Goal: Task Accomplishment & Management: Complete application form

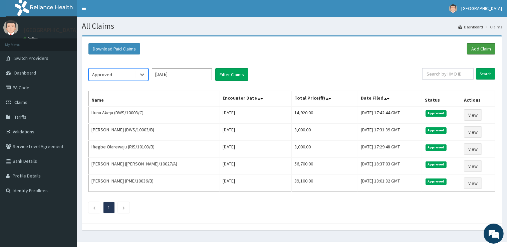
click at [473, 51] on link "Add Claim" at bounding box center [481, 48] width 28 height 11
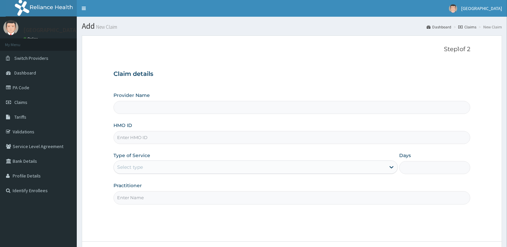
click at [148, 137] on input "HMO ID" at bounding box center [292, 137] width 357 height 13
type input "[GEOGRAPHIC_DATA]"
type input "DSS/10046/D"
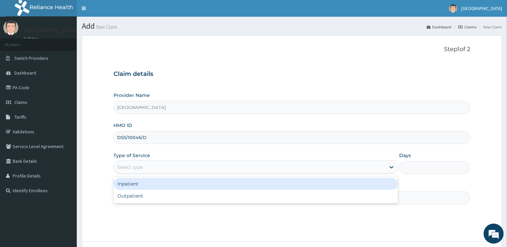
click at [143, 171] on div "Select type" at bounding box center [250, 167] width 272 height 11
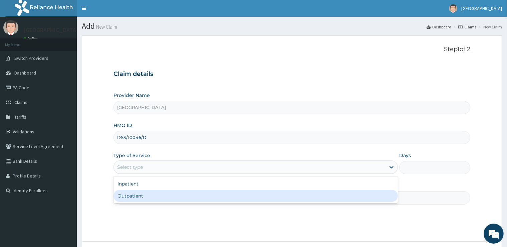
click at [143, 193] on div "Outpatient" at bounding box center [256, 196] width 284 height 12
type input "1"
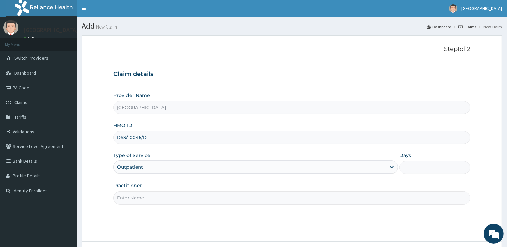
click at [143, 197] on input "Practitioner" at bounding box center [292, 197] width 357 height 13
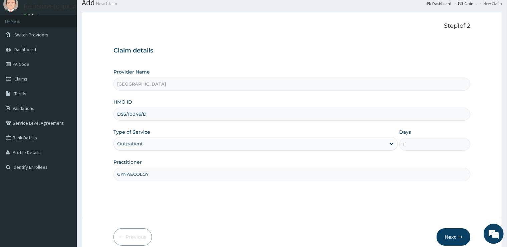
scroll to position [35, 0]
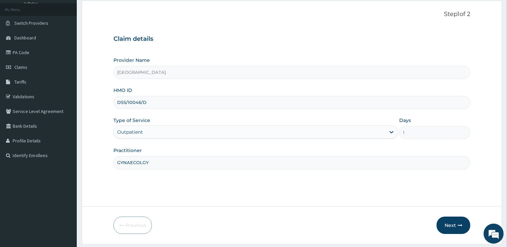
click at [144, 162] on input "GYNAECOLGY" at bounding box center [292, 162] width 357 height 13
type input "GYNAECOLOGY"
click at [452, 226] on button "Next" at bounding box center [454, 224] width 34 height 17
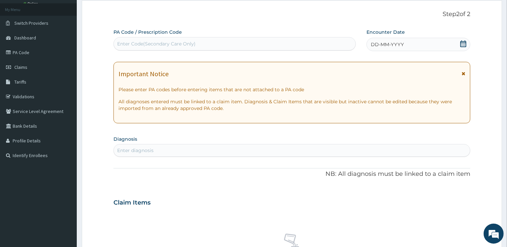
click at [252, 43] on div "Enter Code(Secondary Care Only)" at bounding box center [235, 43] width 242 height 11
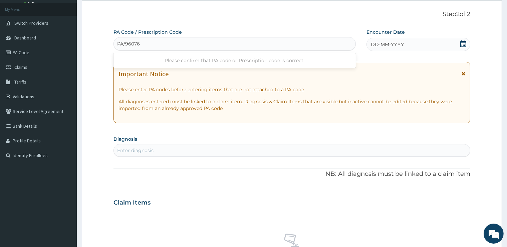
type input "PA/96076D"
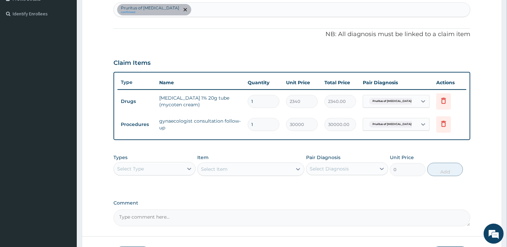
scroll to position [225, 0]
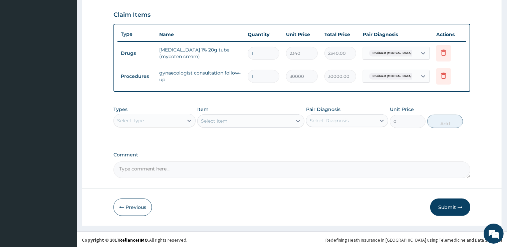
drag, startPoint x: 444, startPoint y: 207, endPoint x: 441, endPoint y: 203, distance: 5.4
click at [444, 206] on button "Submit" at bounding box center [450, 206] width 40 height 17
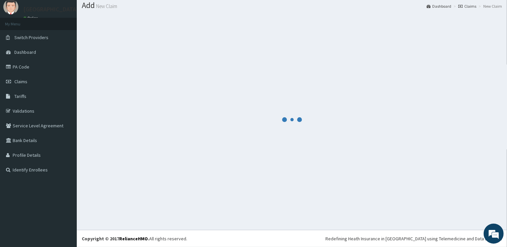
scroll to position [20, 0]
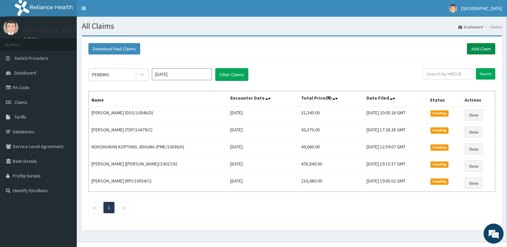
click at [478, 46] on link "Add Claim" at bounding box center [481, 48] width 28 height 11
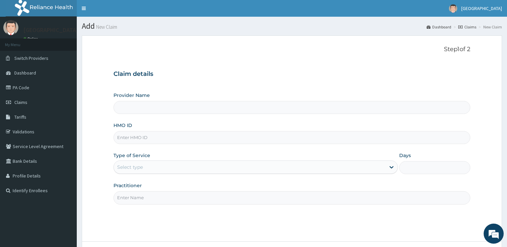
click at [124, 138] on input "HMO ID" at bounding box center [292, 137] width 357 height 13
type input "[GEOGRAPHIC_DATA]"
type input "PME/10003/C"
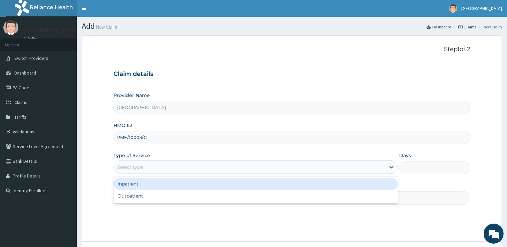
drag, startPoint x: 137, startPoint y: 168, endPoint x: 145, endPoint y: 184, distance: 17.8
click at [138, 168] on div "Select type" at bounding box center [130, 167] width 26 height 7
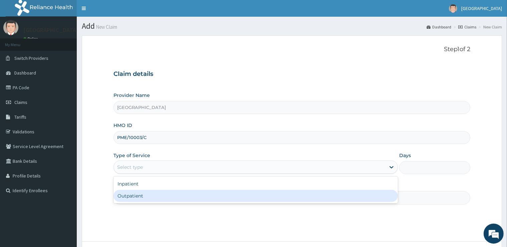
click at [150, 198] on div "Outpatient" at bounding box center [256, 196] width 284 height 12
type input "1"
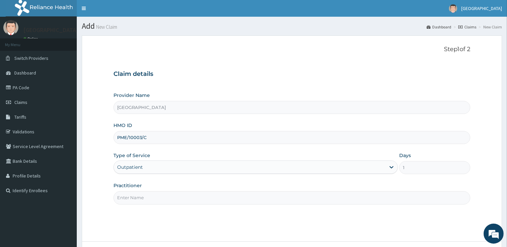
click at [150, 198] on input "Practitioner" at bounding box center [292, 197] width 357 height 13
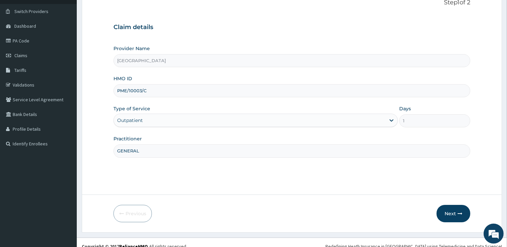
scroll to position [54, 0]
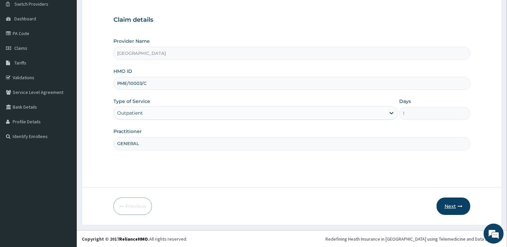
type input "GENERAL"
click at [460, 205] on icon "button" at bounding box center [460, 206] width 5 height 5
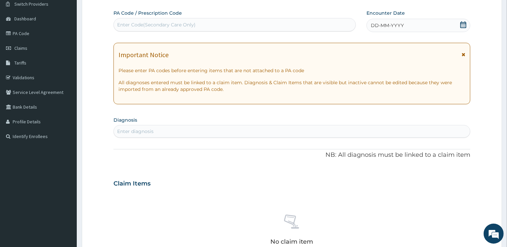
click at [296, 19] on div "Enter Code(Secondary Care Only)" at bounding box center [235, 24] width 242 height 13
type input "PA/C4AE81"
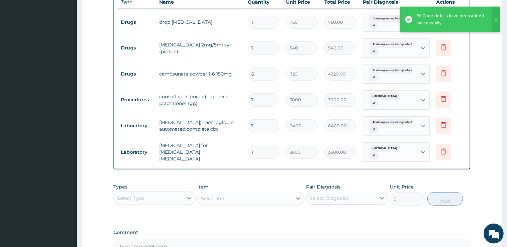
scroll to position [244, 0]
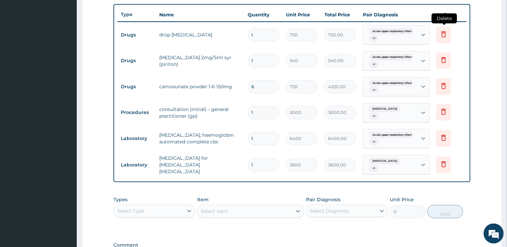
click at [448, 36] on icon at bounding box center [443, 35] width 15 height 16
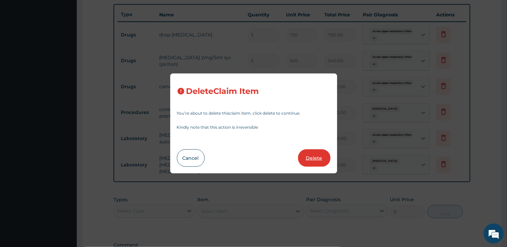
click at [317, 162] on button "Delete" at bounding box center [314, 157] width 32 height 17
type input "540"
type input "540.00"
type input "6"
type input "720"
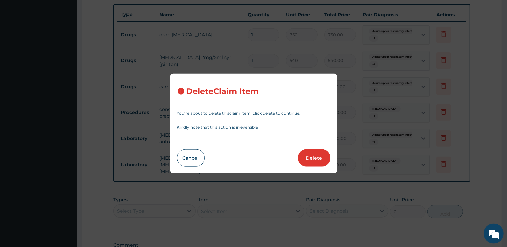
type input "4320.00"
type input "1"
type input "3000"
type input "3000.00"
type input "6400"
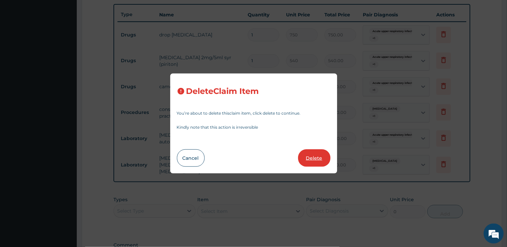
type input "6400.00"
type input "3600"
type input "3600.00"
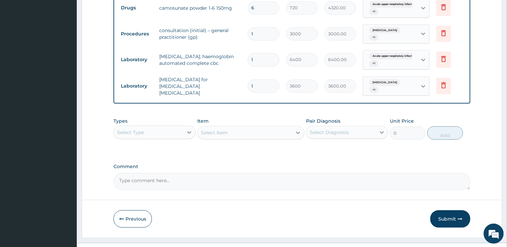
scroll to position [302, 0]
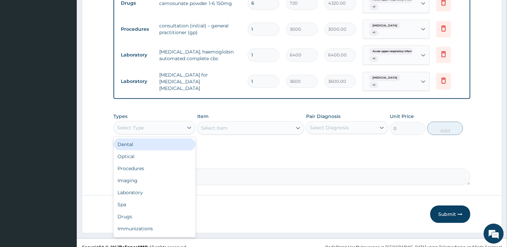
click at [155, 122] on div "Select Type" at bounding box center [148, 127] width 69 height 11
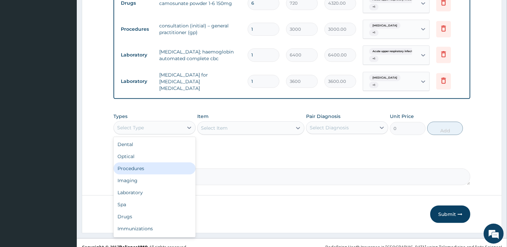
click at [147, 164] on div "Procedures" at bounding box center [155, 168] width 82 height 12
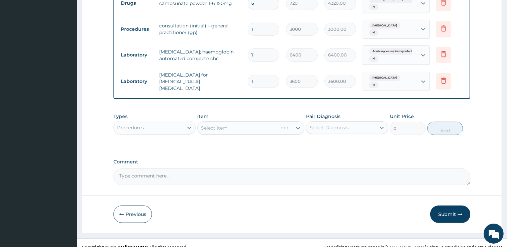
click at [242, 121] on div "Select Item" at bounding box center [250, 127] width 107 height 13
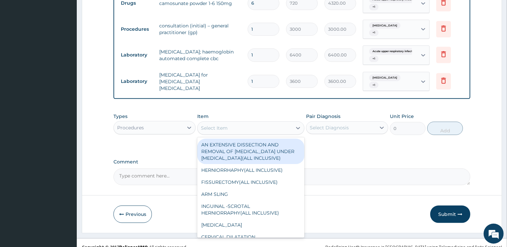
click at [278, 123] on div "Select Item" at bounding box center [245, 128] width 94 height 11
drag, startPoint x: 150, startPoint y: 116, endPoint x: 146, endPoint y: 125, distance: 9.6
click at [148, 122] on div "Procedures" at bounding box center [148, 127] width 69 height 11
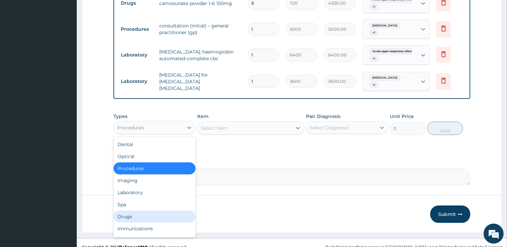
click at [146, 210] on div "Drugs" at bounding box center [155, 216] width 82 height 12
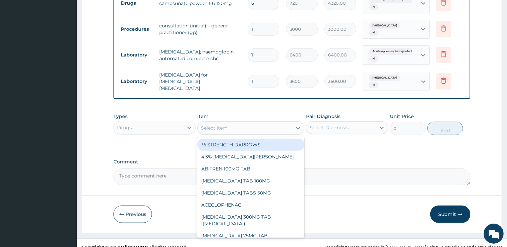
click at [244, 123] on div "Select Item" at bounding box center [245, 128] width 94 height 11
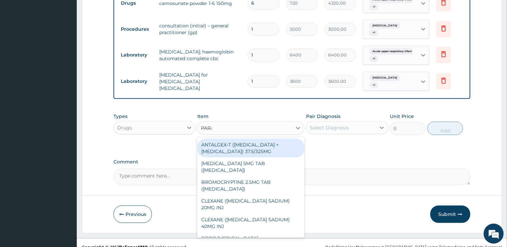
type input "PARAC"
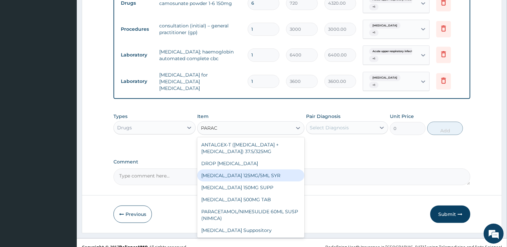
scroll to position [12, 0]
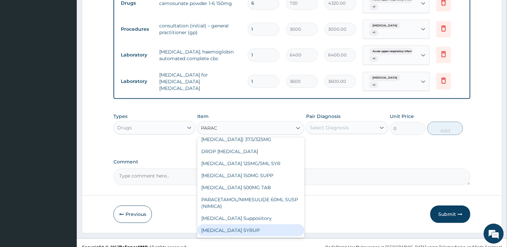
click at [255, 224] on div "PARACETAMOL SYRUP" at bounding box center [250, 230] width 107 height 12
type input "2500"
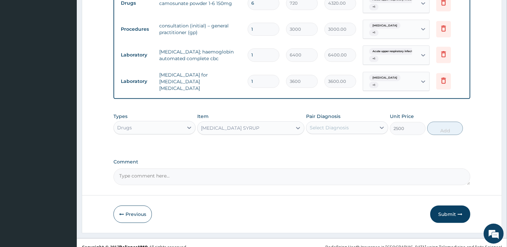
click at [347, 124] on div "Select Diagnosis" at bounding box center [329, 127] width 39 height 7
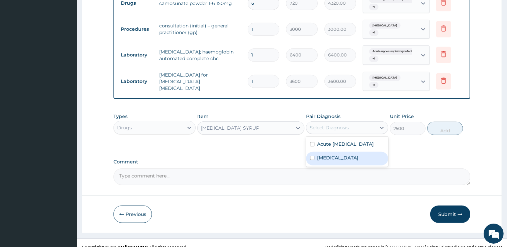
click at [345, 158] on div "Malaria" at bounding box center [347, 159] width 82 height 14
checkbox input "true"
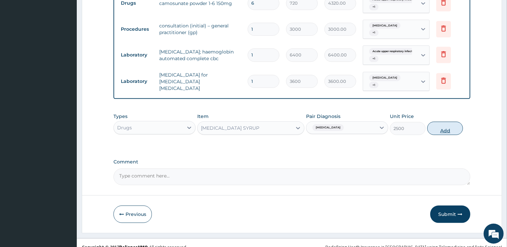
click at [452, 123] on button "Add" at bounding box center [445, 128] width 36 height 13
type input "0"
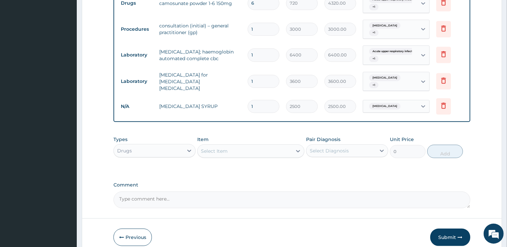
click at [259, 146] on div "Select Item" at bounding box center [245, 151] width 94 height 11
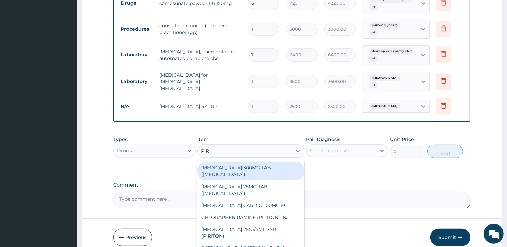
type input "PIRI"
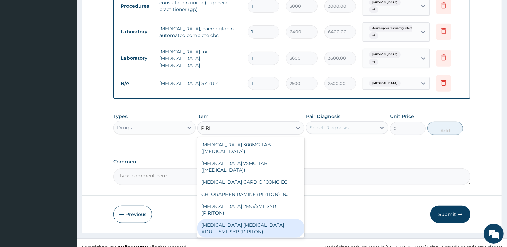
click at [260, 219] on div "CHLORPHENAMINE EXPECTORANT ADULT 5ML SYR (PIRITON)" at bounding box center [250, 228] width 107 height 19
type input "1080"
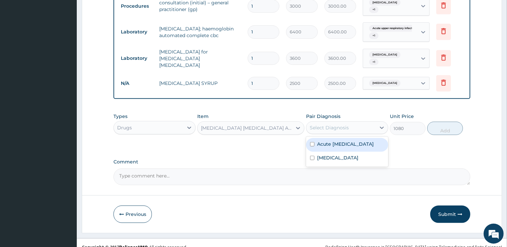
click at [333, 124] on div "Select Diagnosis" at bounding box center [329, 127] width 39 height 7
click at [335, 144] on label "Acute upper respiratory infection" at bounding box center [345, 144] width 57 height 7
checkbox input "true"
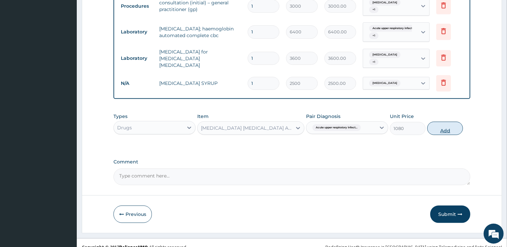
click at [435, 122] on button "Add" at bounding box center [445, 128] width 36 height 13
type input "0"
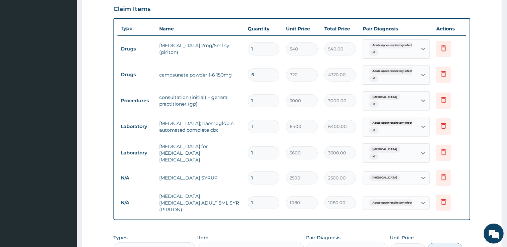
scroll to position [219, 0]
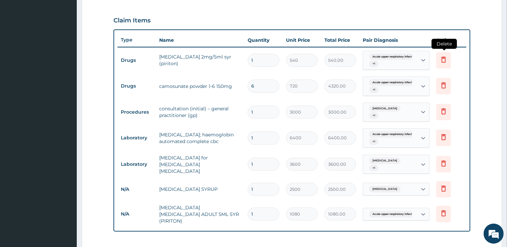
click at [442, 57] on icon at bounding box center [443, 59] width 5 height 6
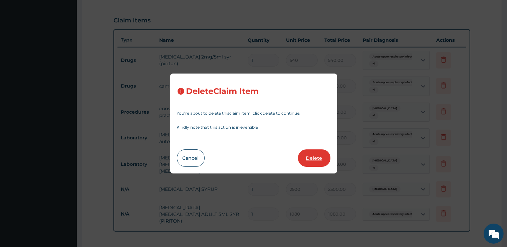
click at [325, 154] on button "Delete" at bounding box center [314, 157] width 32 height 17
type input "6"
type input "720"
type input "4320.00"
type input "1"
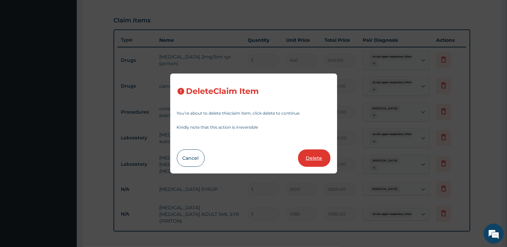
type input "3000"
type input "3000.00"
type input "6400"
type input "6400.00"
type input "3600"
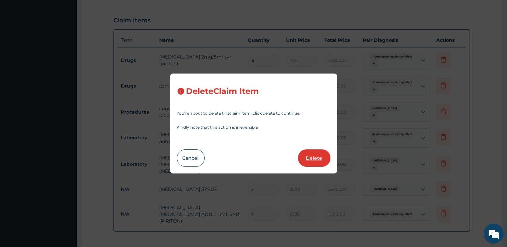
type input "3600.00"
type input "2500"
type input "2500.00"
type input "1080"
type input "1080.00"
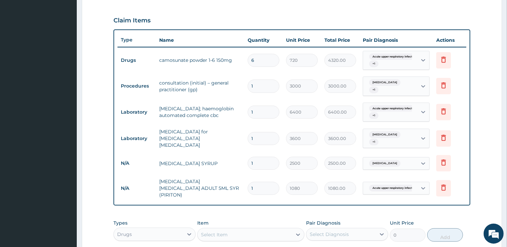
scroll to position [326, 0]
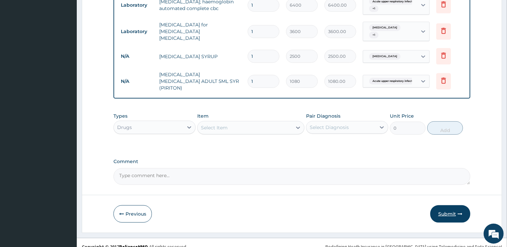
click at [450, 205] on button "Submit" at bounding box center [450, 213] width 40 height 17
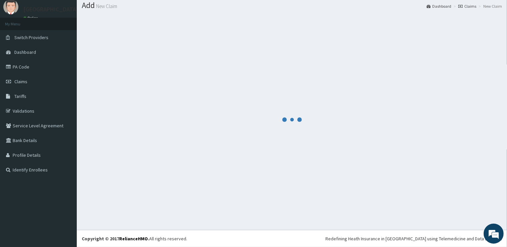
scroll to position [20, 0]
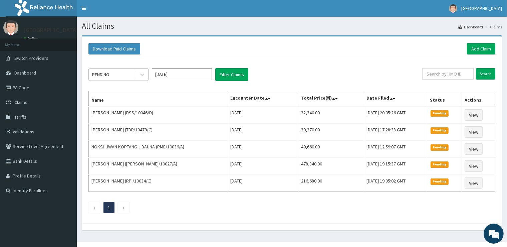
click at [123, 76] on div "PENDING" at bounding box center [112, 74] width 46 height 11
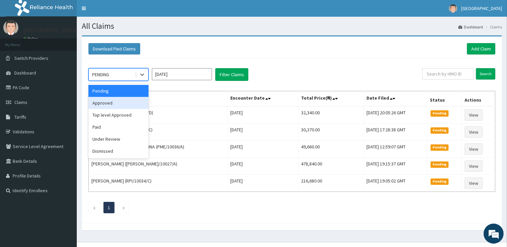
drag, startPoint x: 123, startPoint y: 102, endPoint x: 134, endPoint y: 99, distance: 12.0
click at [124, 102] on div "Approved" at bounding box center [118, 103] width 60 height 12
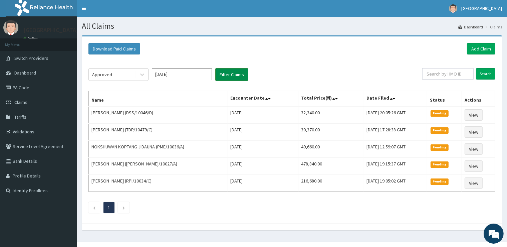
click at [224, 74] on button "Filter Claims" at bounding box center [231, 74] width 33 height 13
